Goal: Task Accomplishment & Management: Use online tool/utility

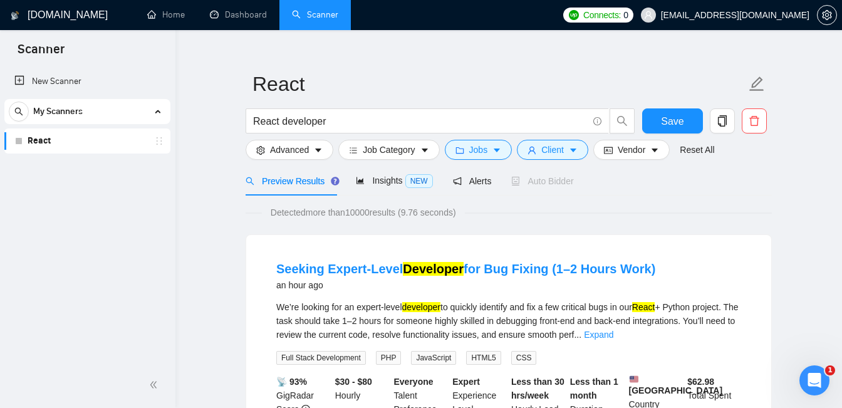
scroll to position [16, 0]
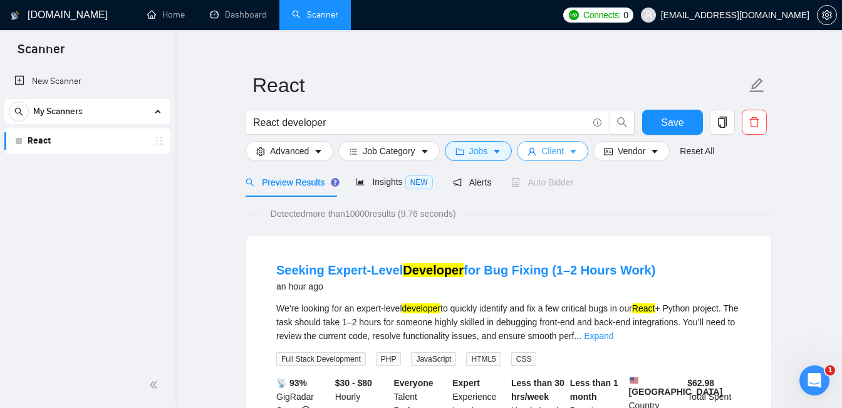
click at [564, 150] on span "Client" at bounding box center [553, 151] width 23 height 14
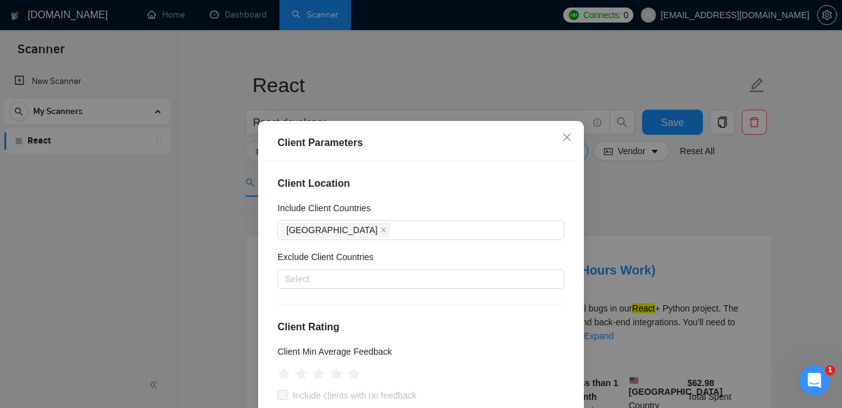
click at [736, 190] on div "Client Parameters Client Location Include Client Countries United States Exclud…" at bounding box center [421, 204] width 842 height 408
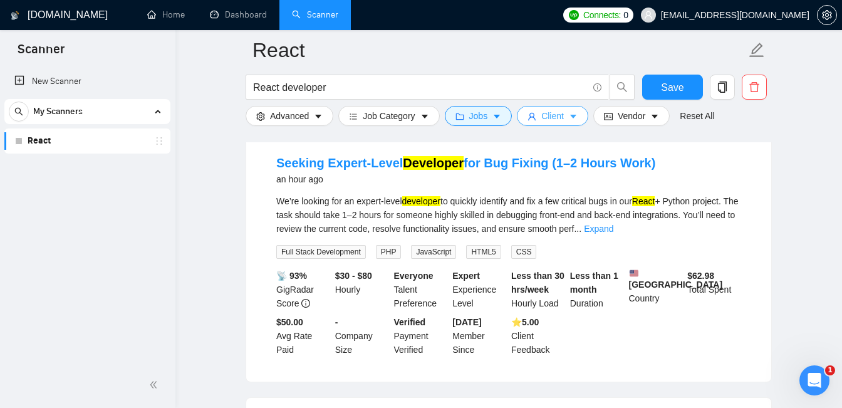
scroll to position [133, 0]
click at [614, 231] on link "Expand" at bounding box center [598, 229] width 29 height 10
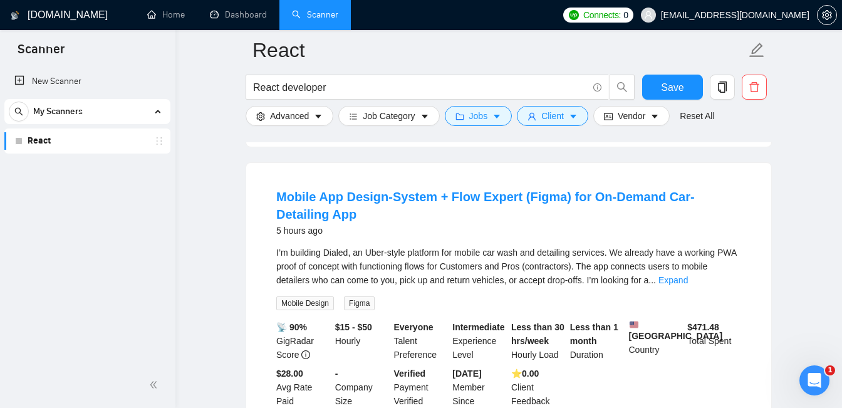
scroll to position [1198, 0]
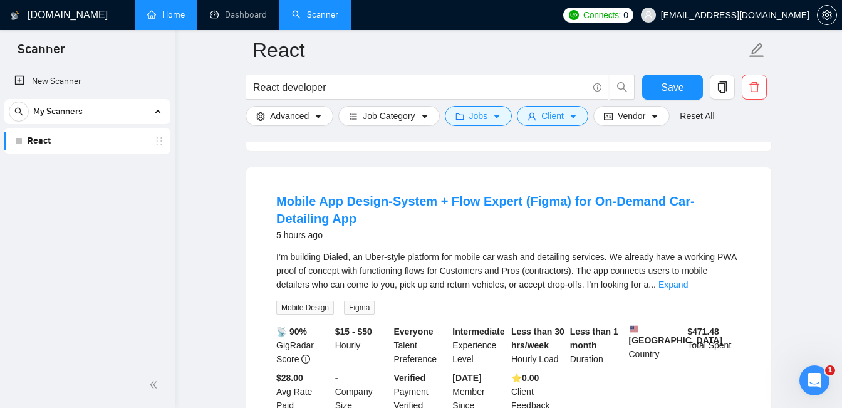
click at [172, 10] on link "Home" at bounding box center [166, 14] width 38 height 11
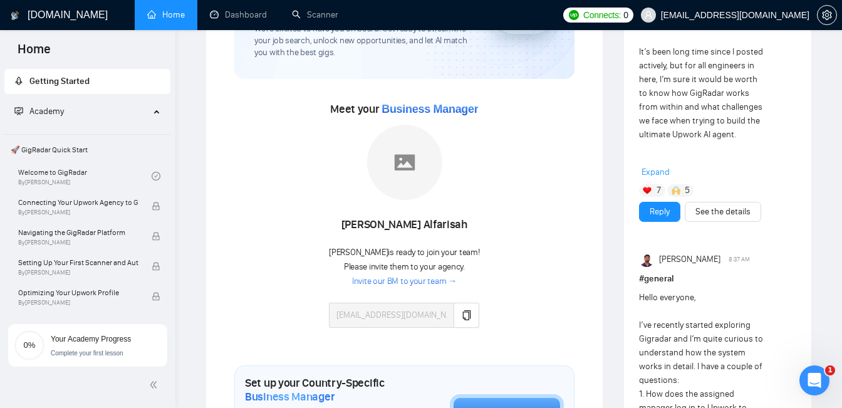
scroll to position [150, 0]
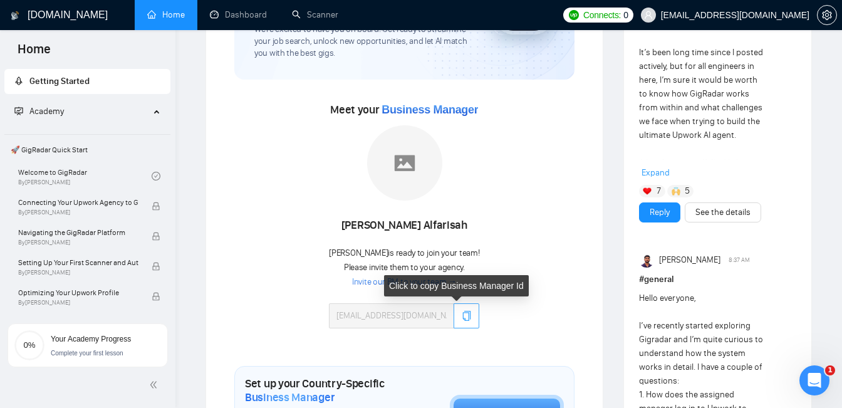
click at [462, 318] on icon "copy" at bounding box center [467, 316] width 10 height 10
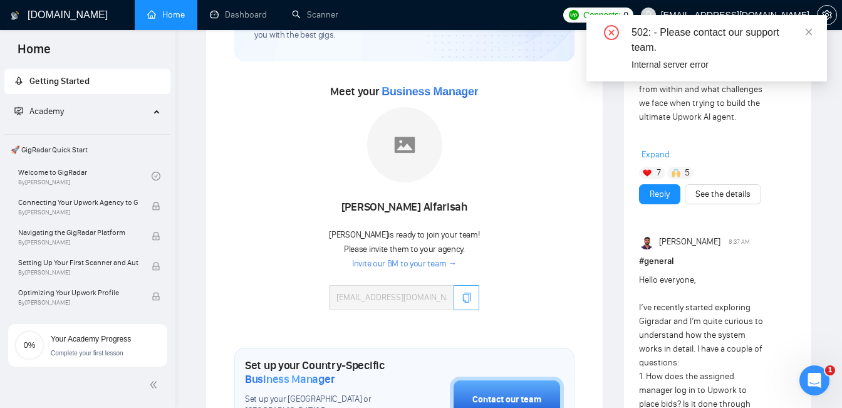
scroll to position [169, 0]
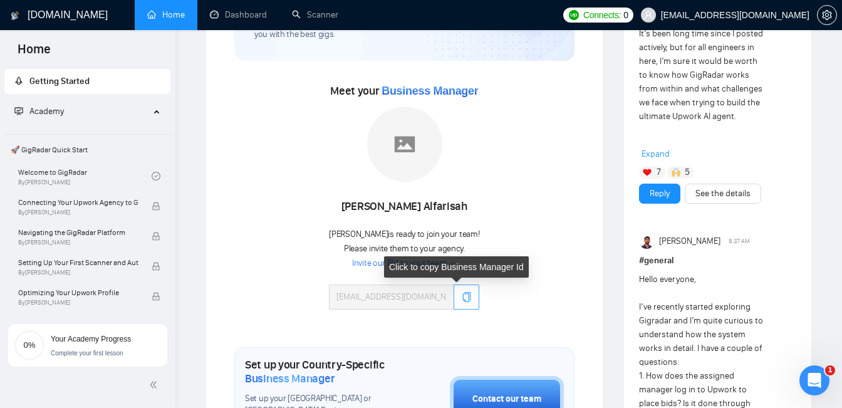
click at [459, 288] on button "button" at bounding box center [467, 297] width 26 height 25
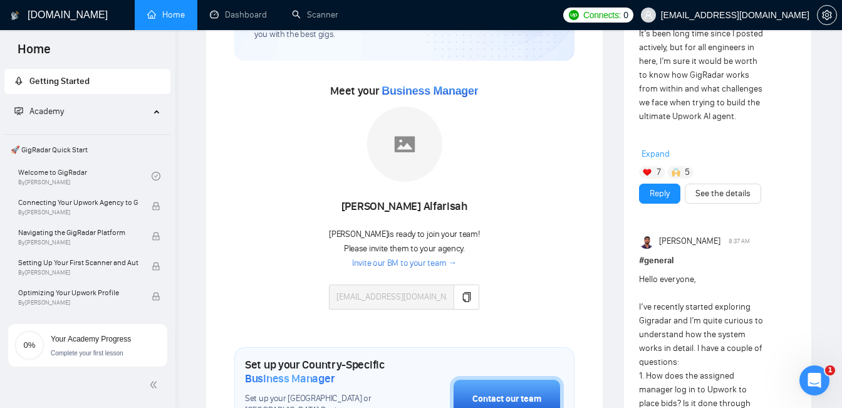
click at [434, 261] on link "Invite our BM to your team →" at bounding box center [404, 264] width 105 height 12
